Goal: Task Accomplishment & Management: Use online tool/utility

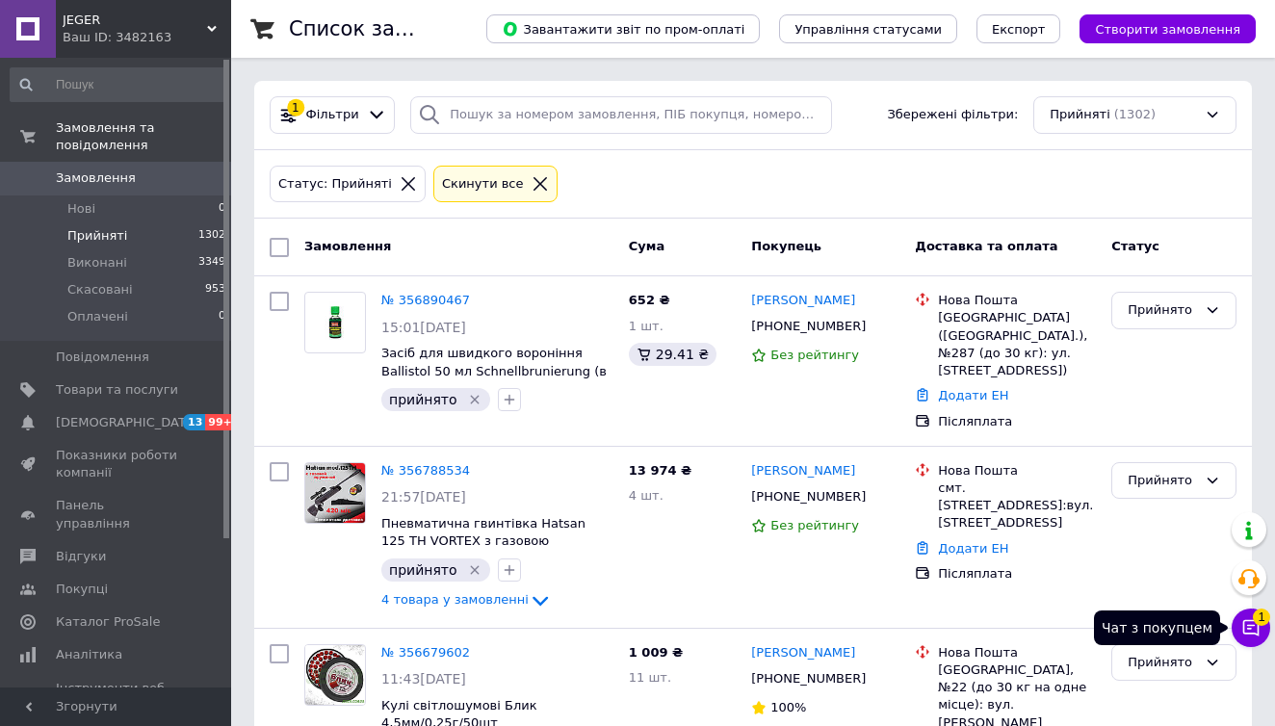
click at [1265, 625] on span "1" at bounding box center [1261, 617] width 17 height 17
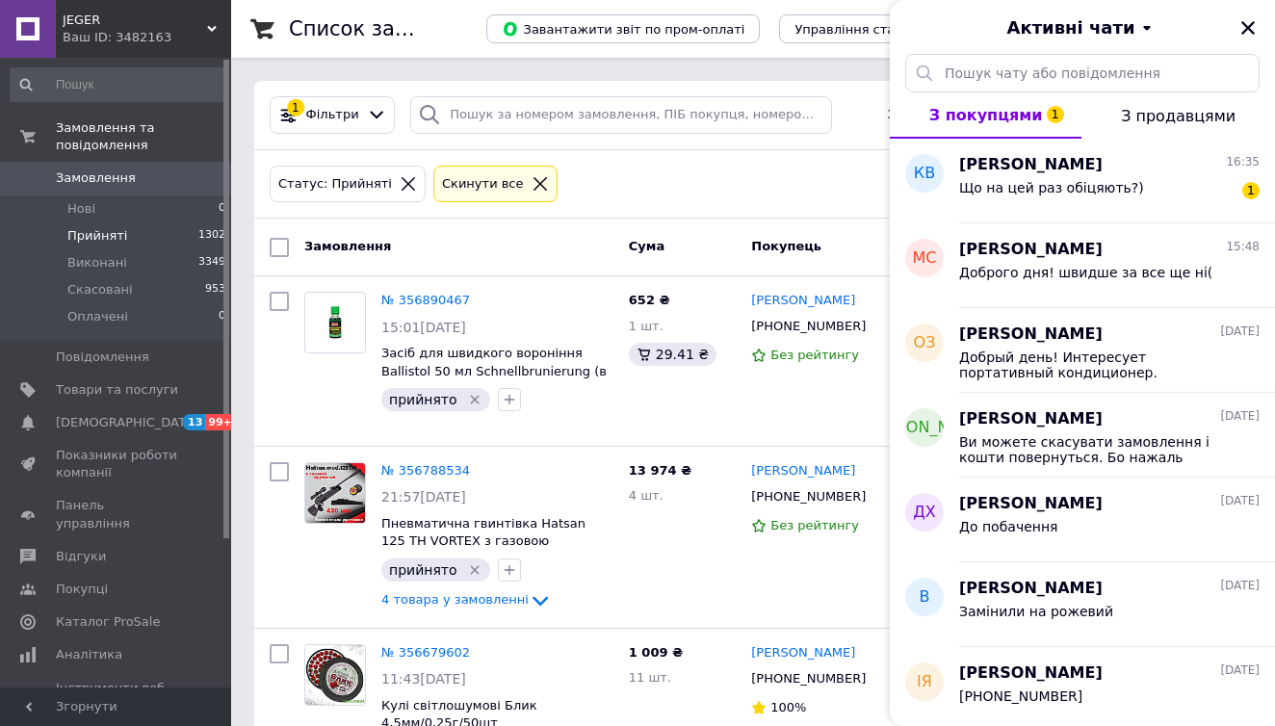
click at [142, 233] on li "Прийняті 1302" at bounding box center [118, 235] width 237 height 27
click at [1247, 22] on icon "Закрити" at bounding box center [1248, 27] width 17 height 17
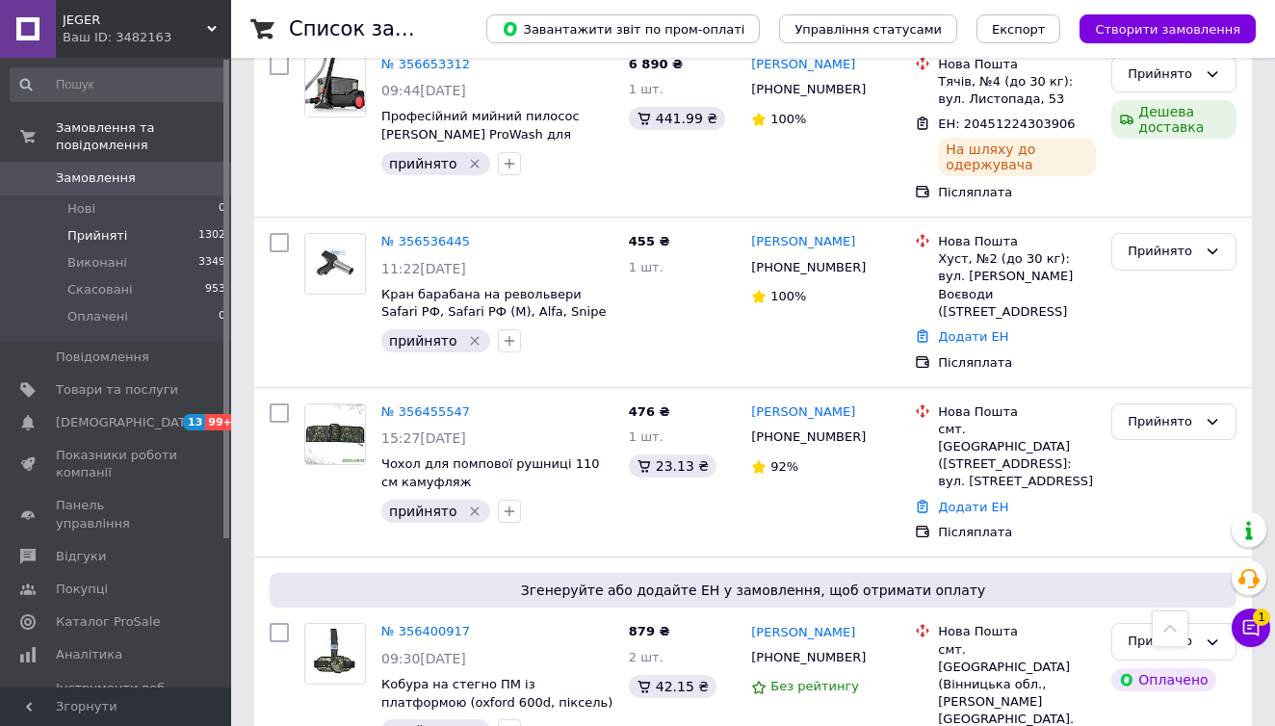
scroll to position [795, 0]
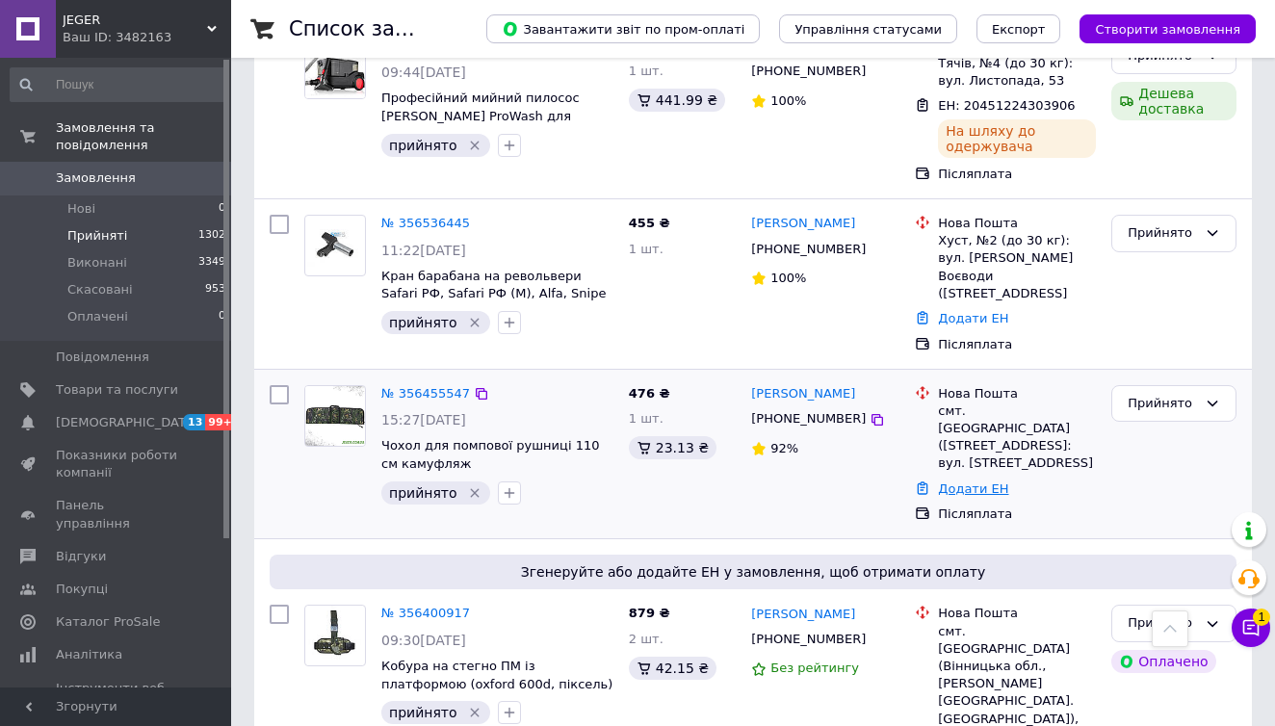
click at [956, 482] on link "Додати ЕН" at bounding box center [973, 489] width 70 height 14
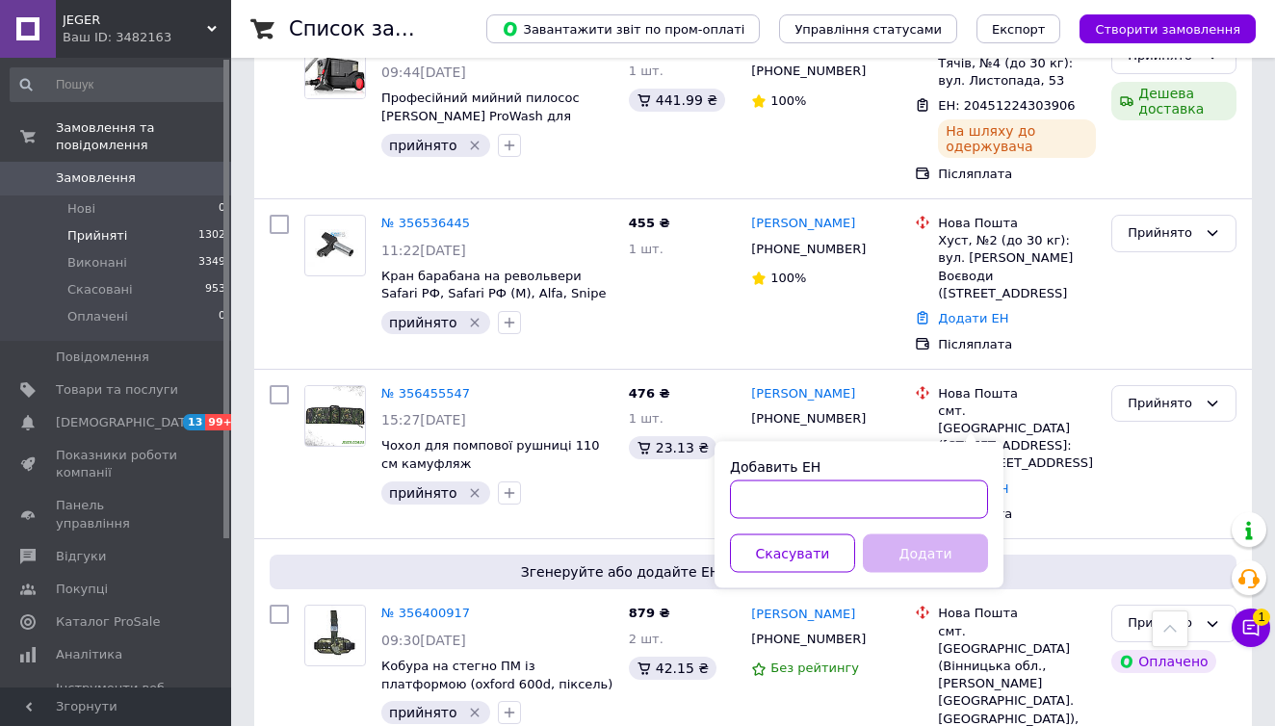
click at [792, 496] on input "Добавить ЕН" at bounding box center [859, 500] width 258 height 39
paste input "20451225292524"
type input "20451225292524"
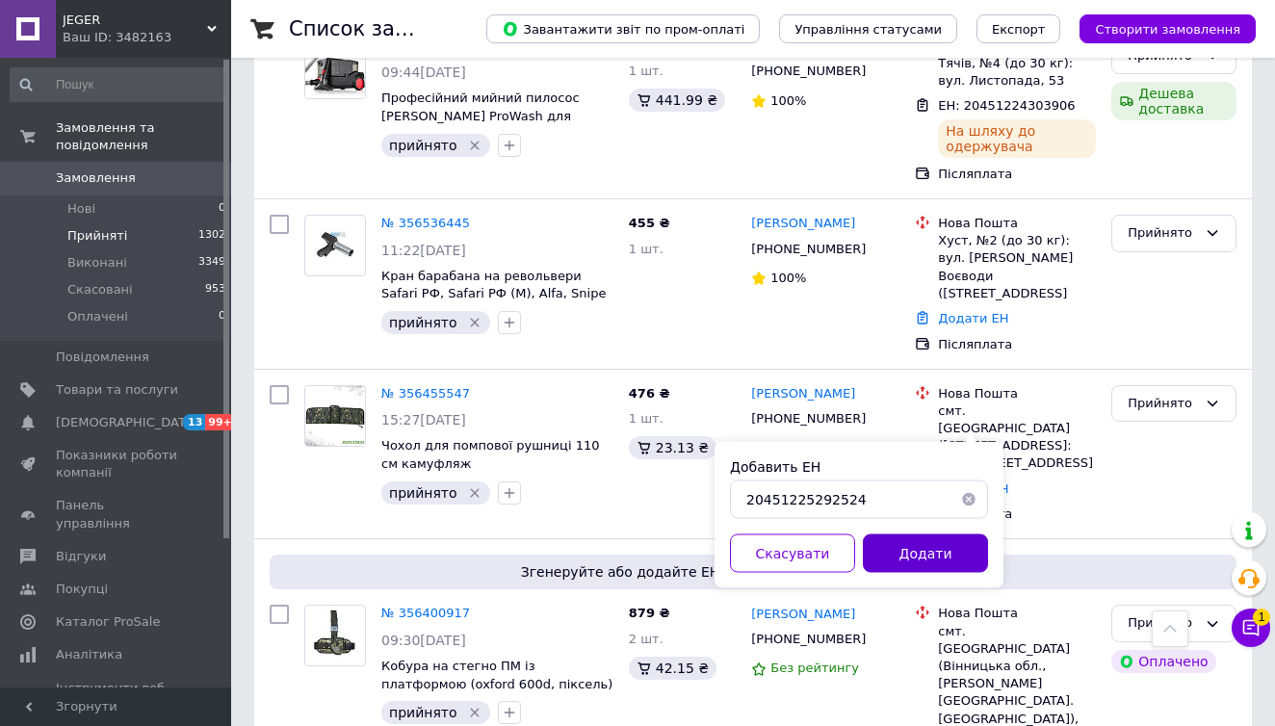
click at [893, 559] on button "Додати" at bounding box center [925, 554] width 125 height 39
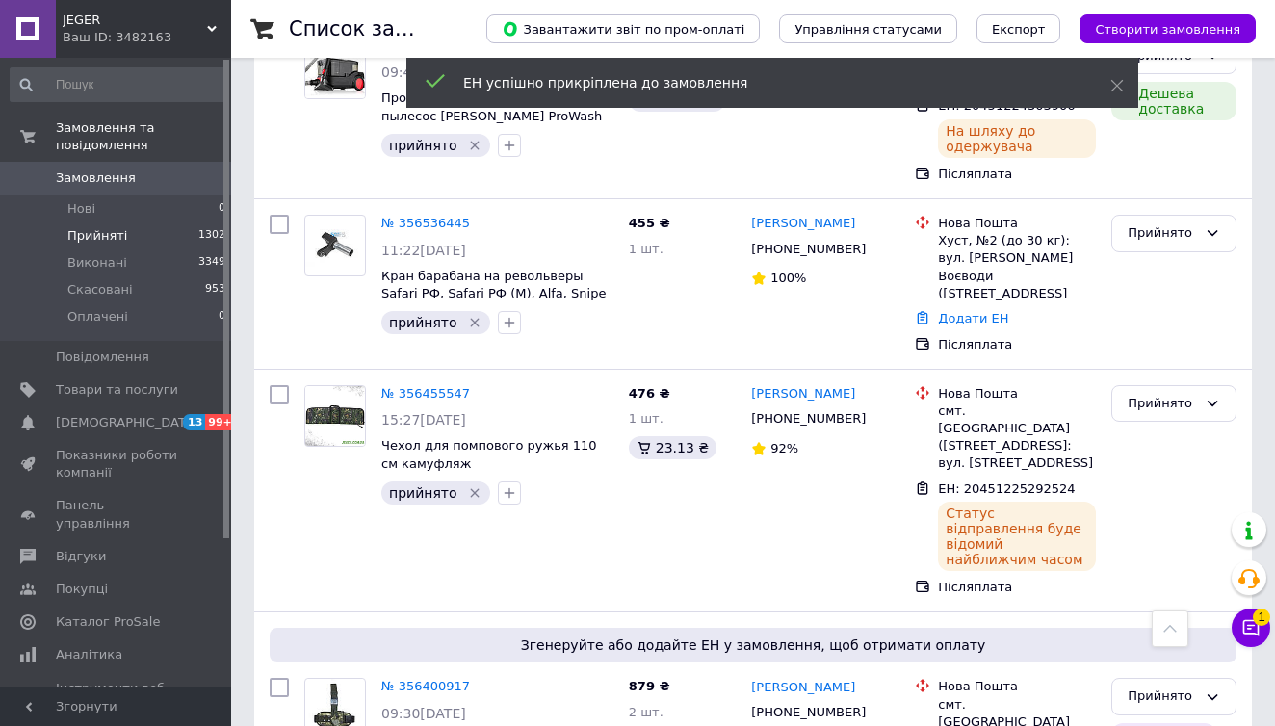
click at [193, 238] on li "Прийняті 1302" at bounding box center [118, 235] width 237 height 27
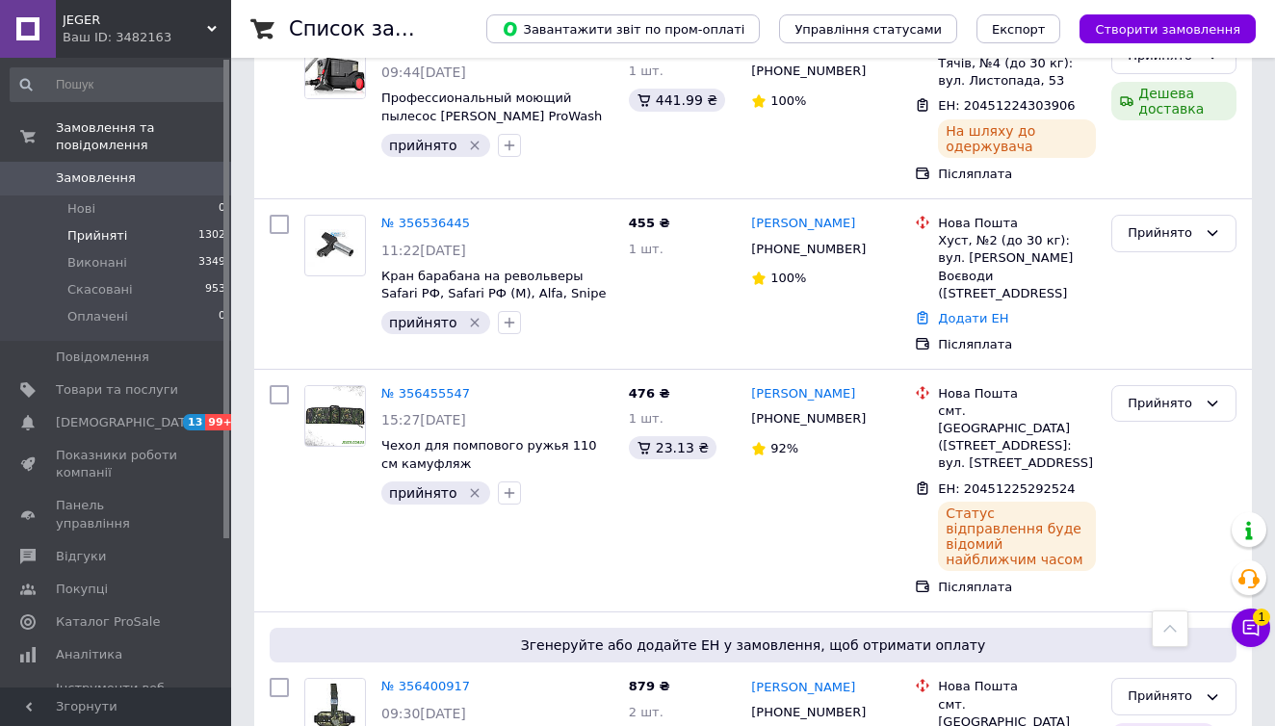
click at [190, 234] on li "Прийняті 1302" at bounding box center [118, 235] width 237 height 27
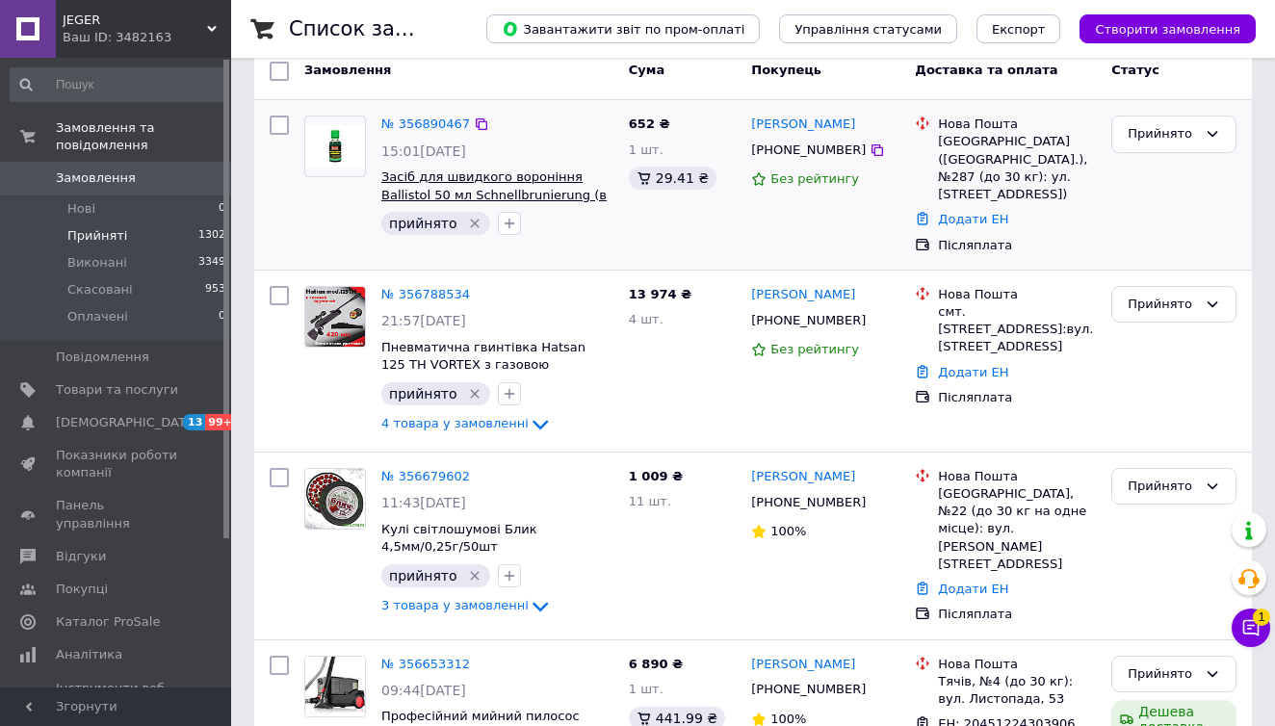
scroll to position [206, 0]
